Goal: Task Accomplishment & Management: Use online tool/utility

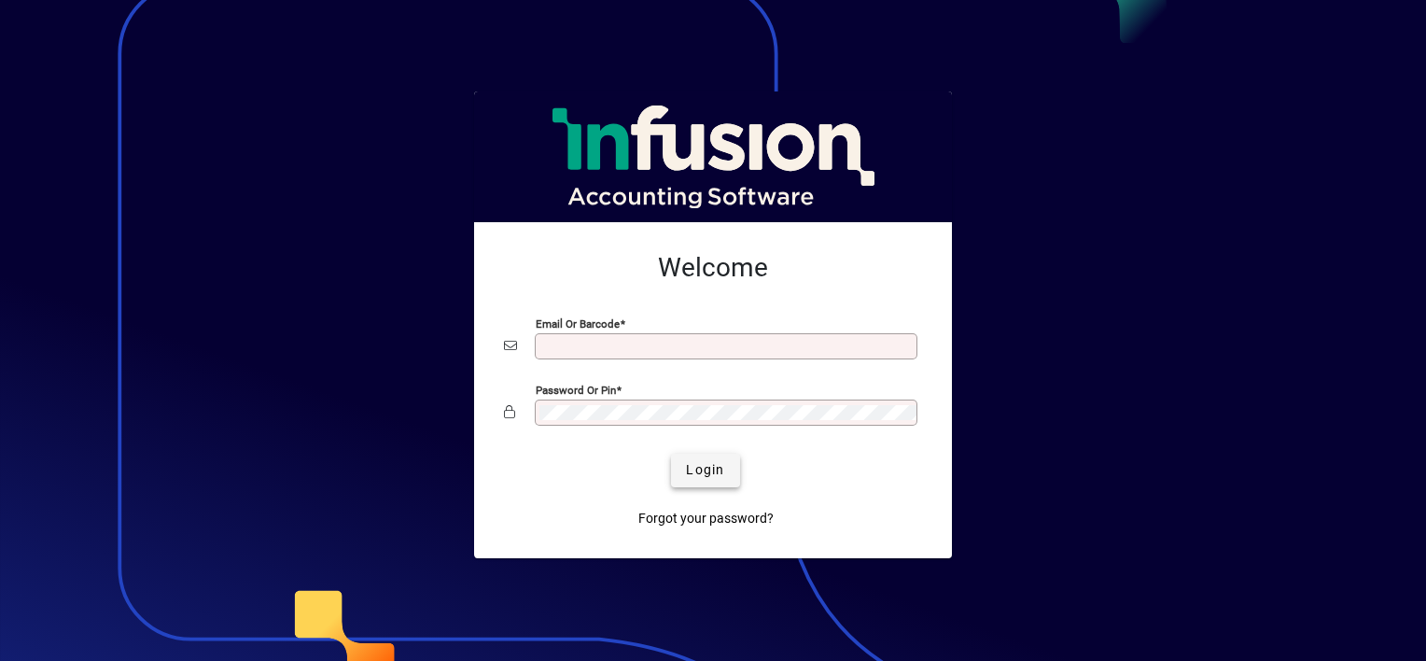
type input "**********"
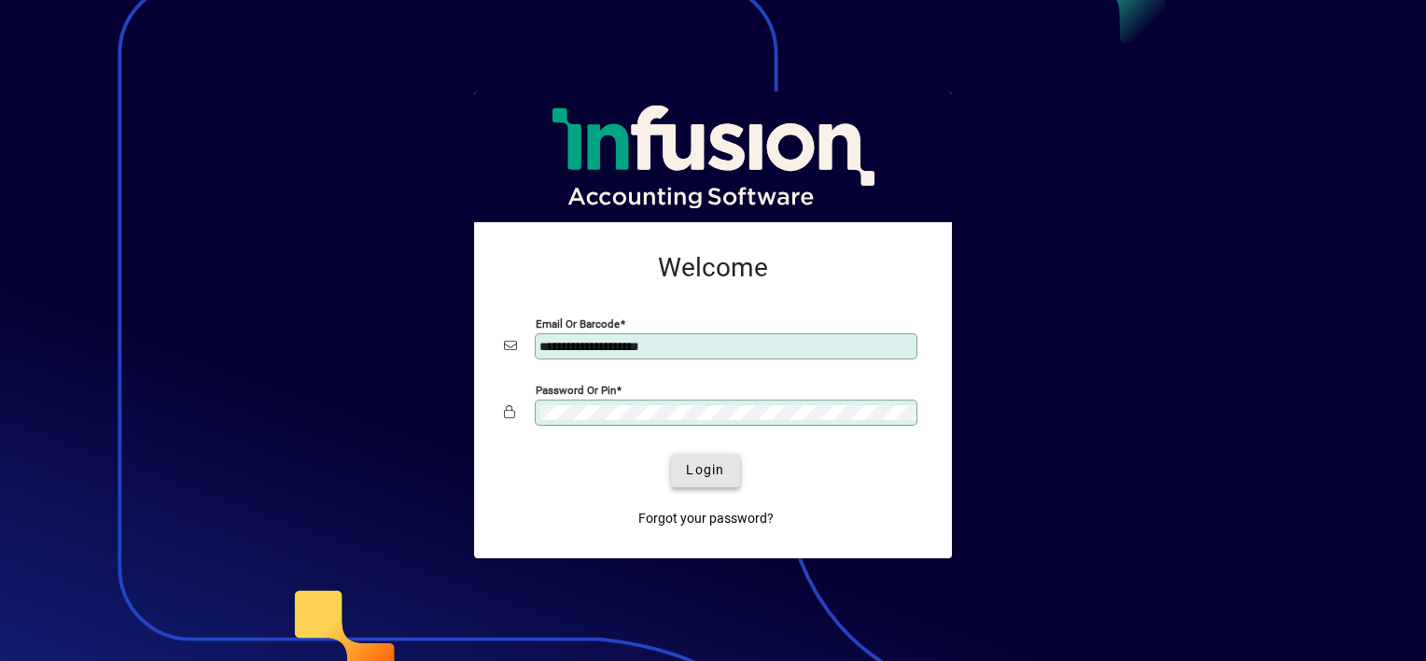
drag, startPoint x: 720, startPoint y: 478, endPoint x: 681, endPoint y: 511, distance: 50.9
click at [717, 475] on span "Login" at bounding box center [705, 470] width 38 height 20
